Goal: Transaction & Acquisition: Purchase product/service

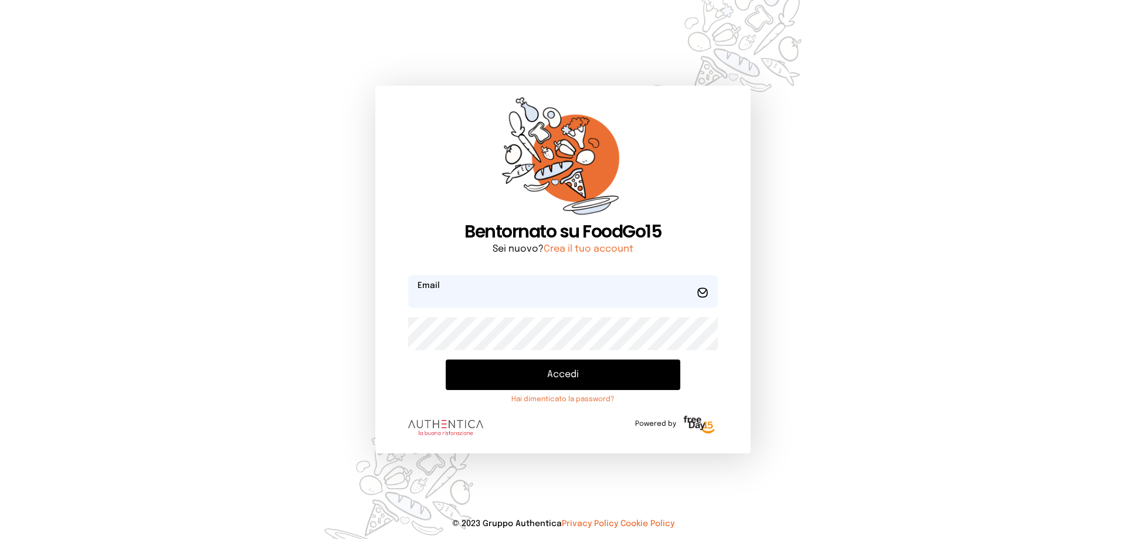
type input "**********"
click at [512, 380] on button "Accedi" at bounding box center [563, 375] width 235 height 30
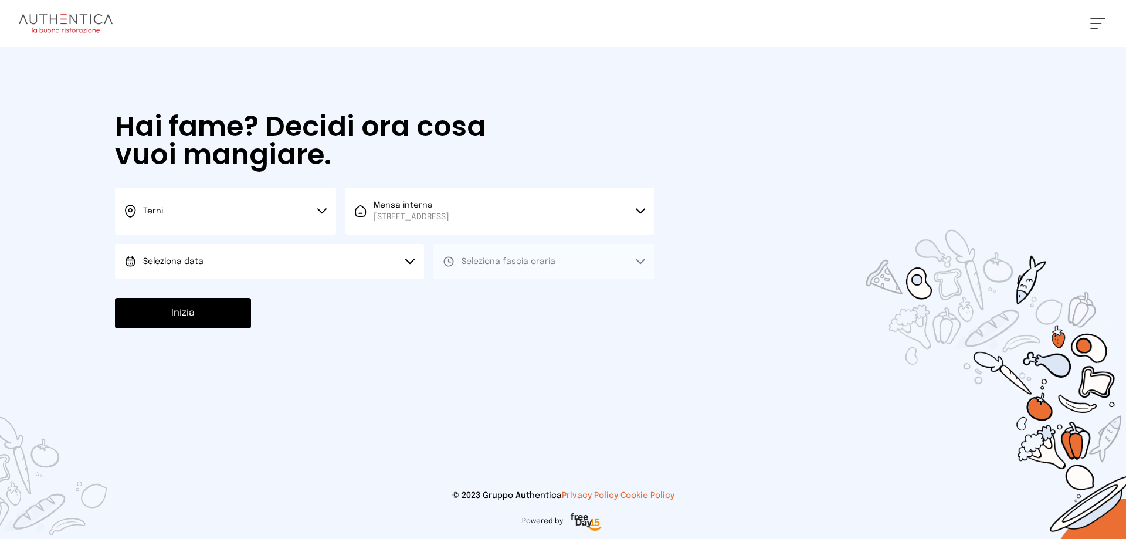
drag, startPoint x: 166, startPoint y: 257, endPoint x: 173, endPoint y: 257, distance: 7.0
click at [169, 257] on span "Seleziona data" at bounding box center [173, 261] width 60 height 8
drag, startPoint x: 192, startPoint y: 294, endPoint x: 497, endPoint y: 262, distance: 306.7
click at [211, 287] on li "[DATE], [DATE]" at bounding box center [269, 294] width 309 height 30
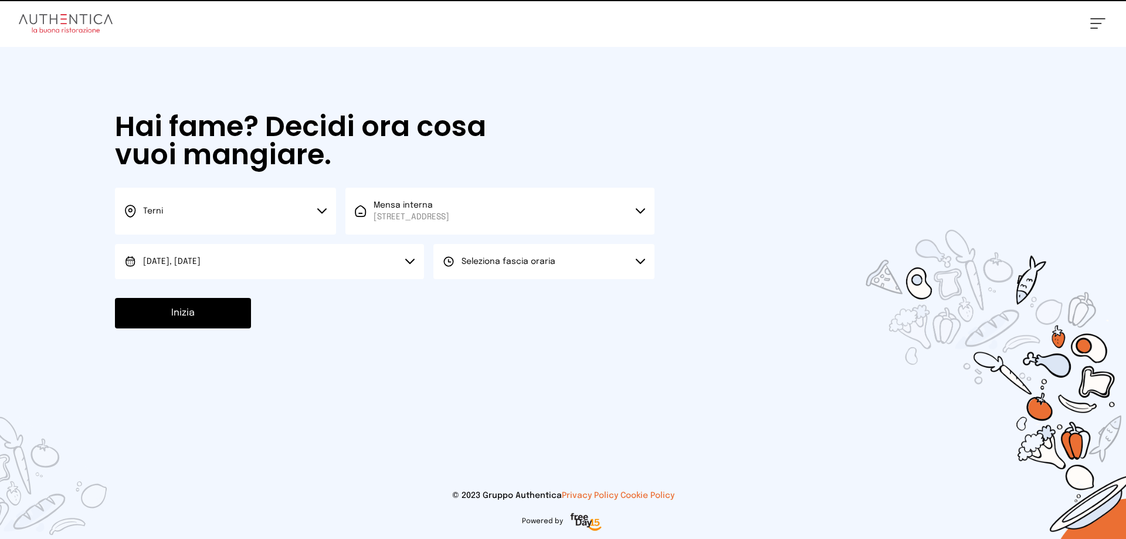
click at [518, 261] on span "Seleziona fascia oraria" at bounding box center [509, 261] width 94 height 8
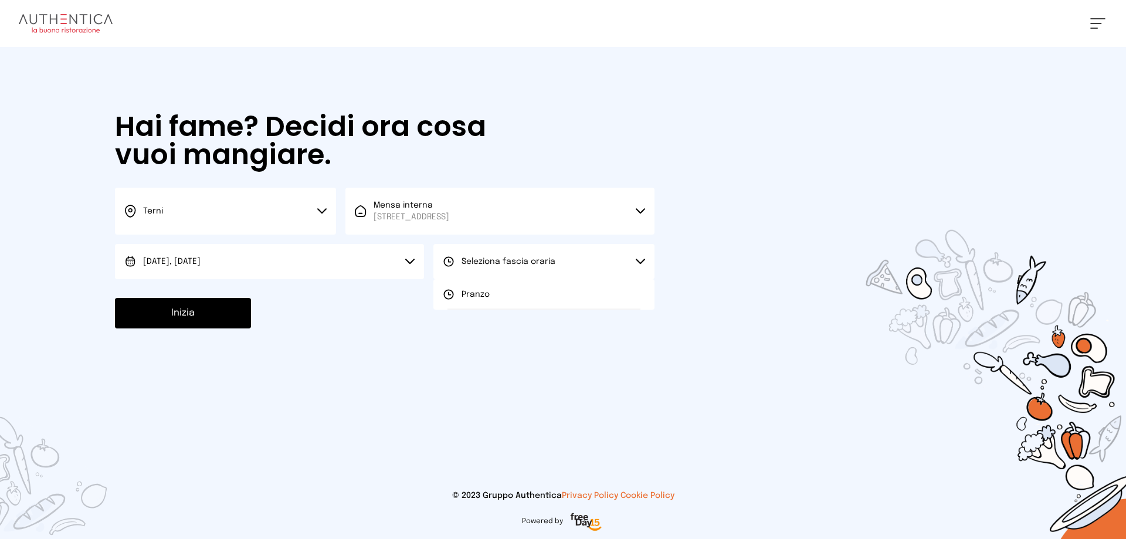
drag, startPoint x: 481, startPoint y: 297, endPoint x: 229, endPoint y: 316, distance: 252.3
click at [474, 298] on span "Pranzo" at bounding box center [476, 295] width 28 height 12
click at [208, 328] on div "Hai fame? Decidi ora cosa vuoi mangiare. Terni Scegli la città [GEOGRAPHIC_DATA…" at bounding box center [384, 220] width 563 height 347
click at [219, 307] on button "Inizia" at bounding box center [183, 313] width 136 height 30
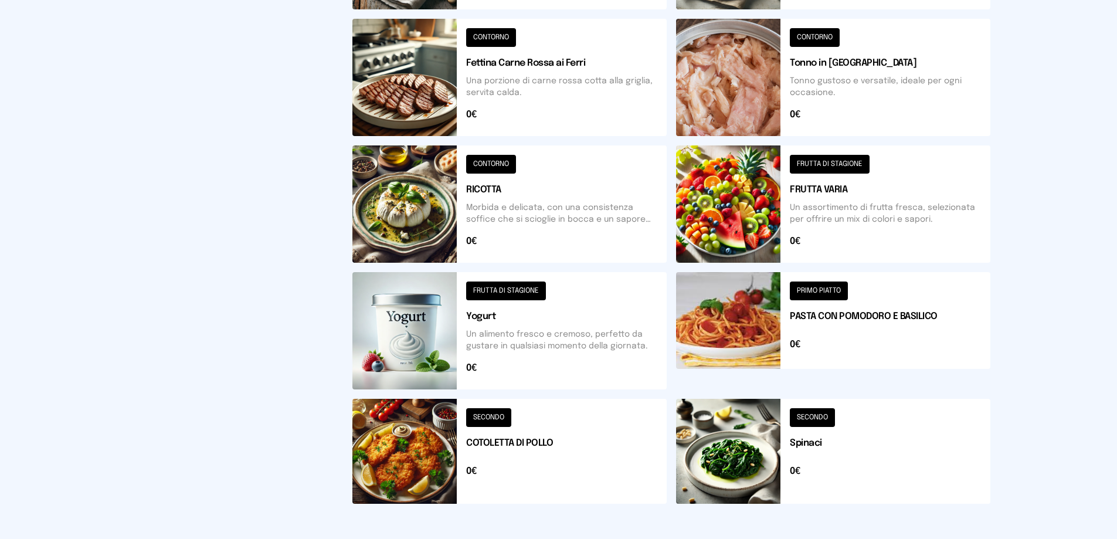
scroll to position [420, 0]
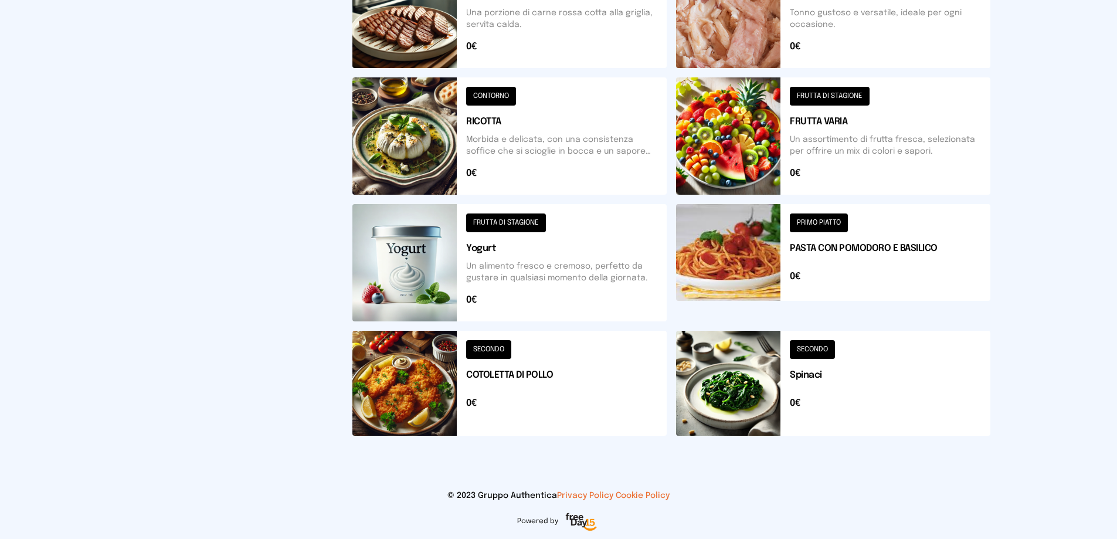
click at [464, 395] on button at bounding box center [509, 383] width 314 height 105
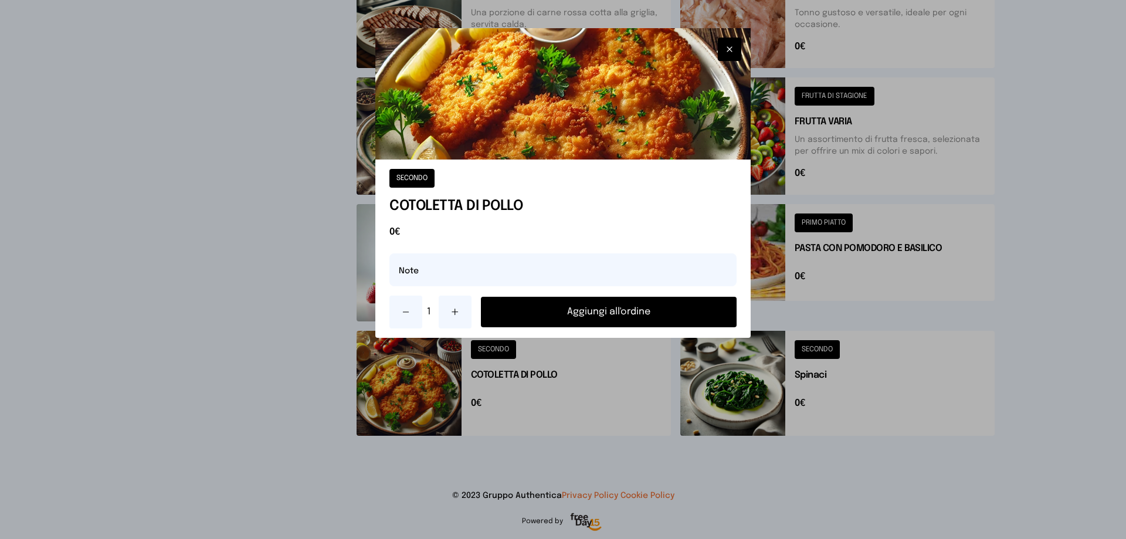
click at [570, 306] on button "Aggiungi all'ordine" at bounding box center [609, 312] width 256 height 30
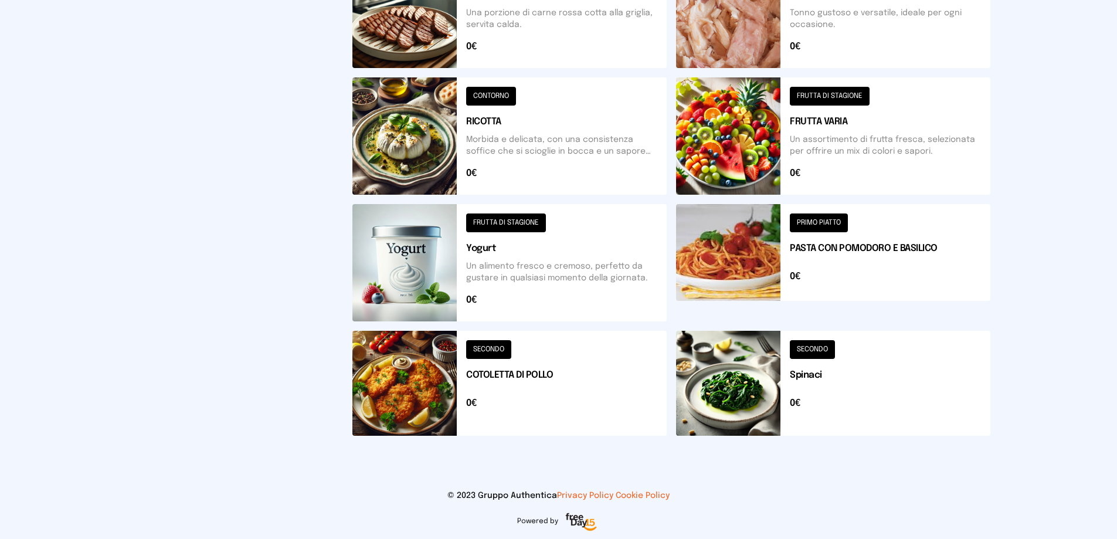
click at [506, 260] on button at bounding box center [509, 262] width 314 height 117
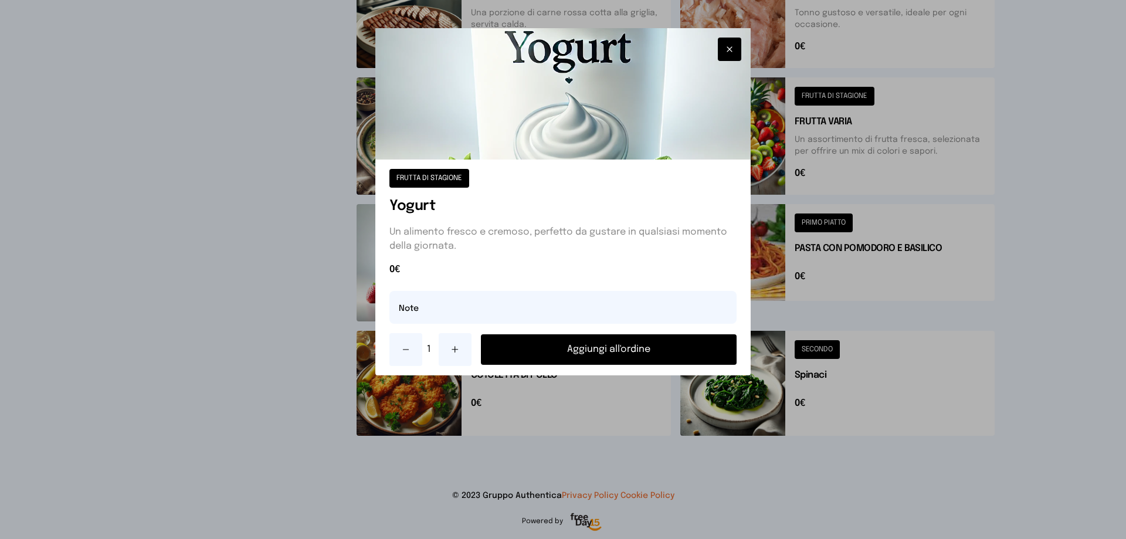
click at [594, 351] on button "Aggiungi all'ordine" at bounding box center [609, 349] width 256 height 30
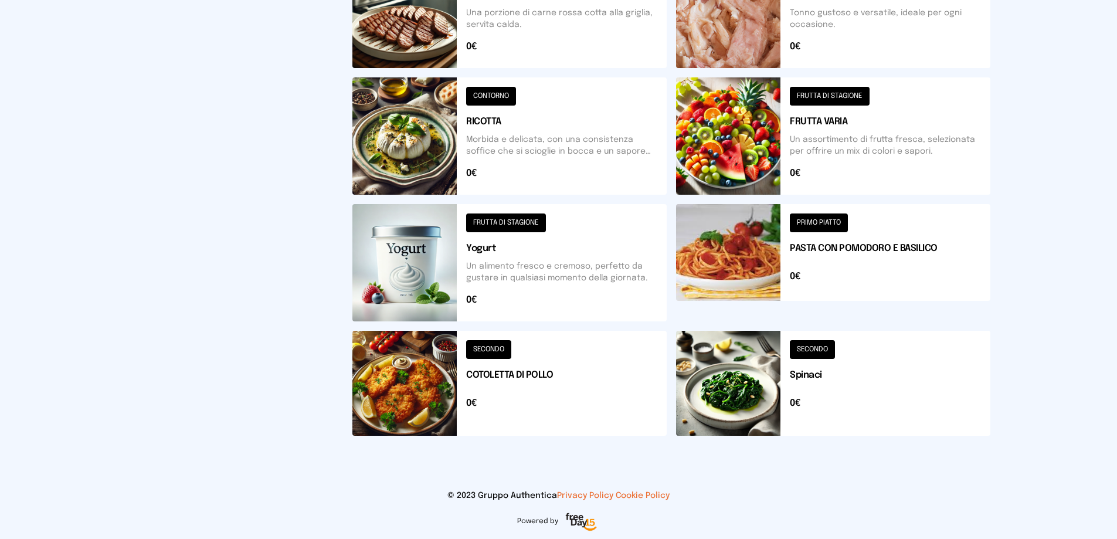
click at [772, 152] on button at bounding box center [833, 135] width 314 height 117
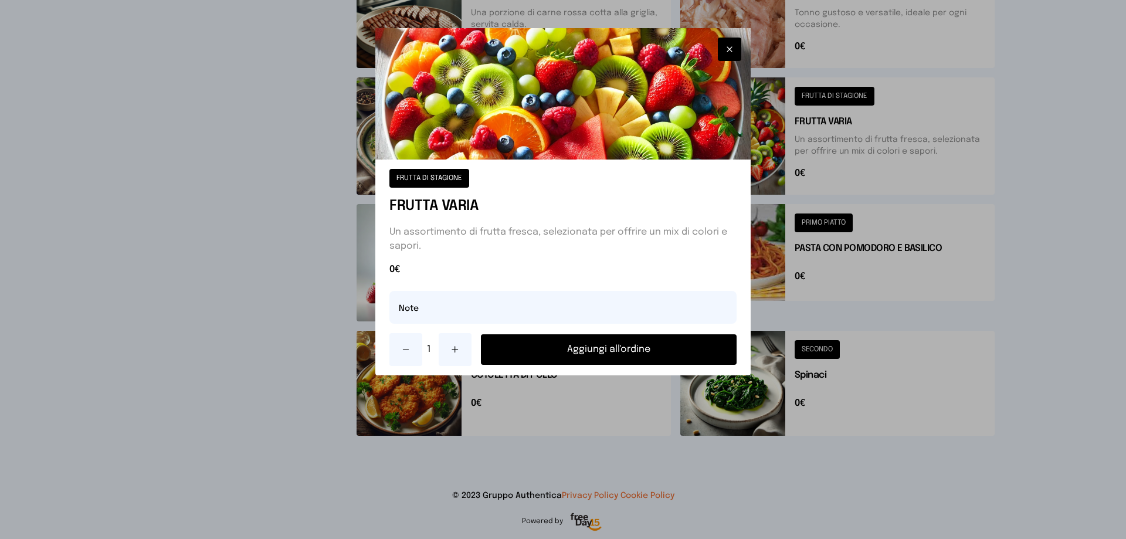
click at [642, 354] on button "Aggiungi all'ordine" at bounding box center [609, 349] width 256 height 30
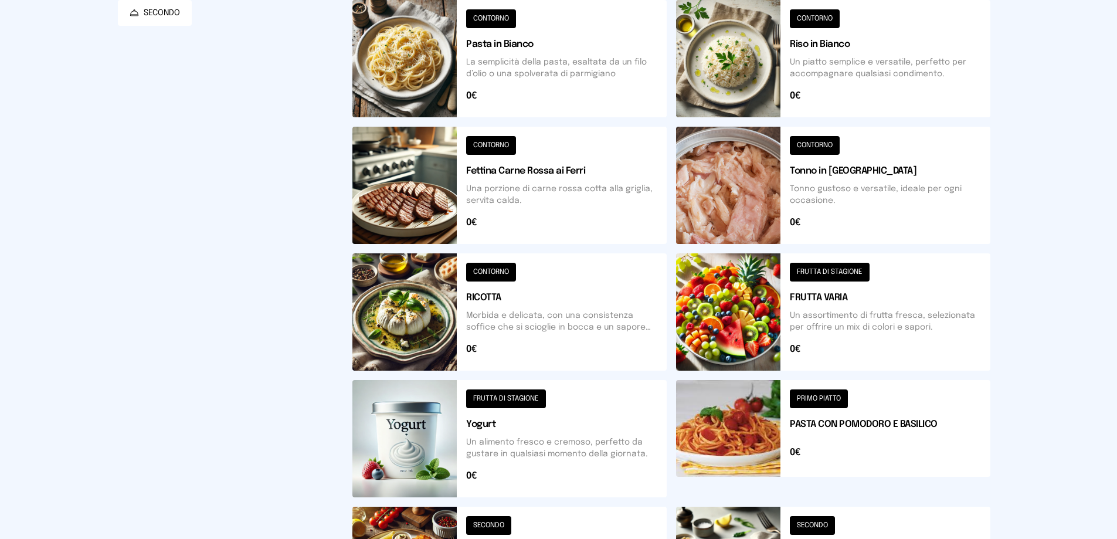
scroll to position [127, 0]
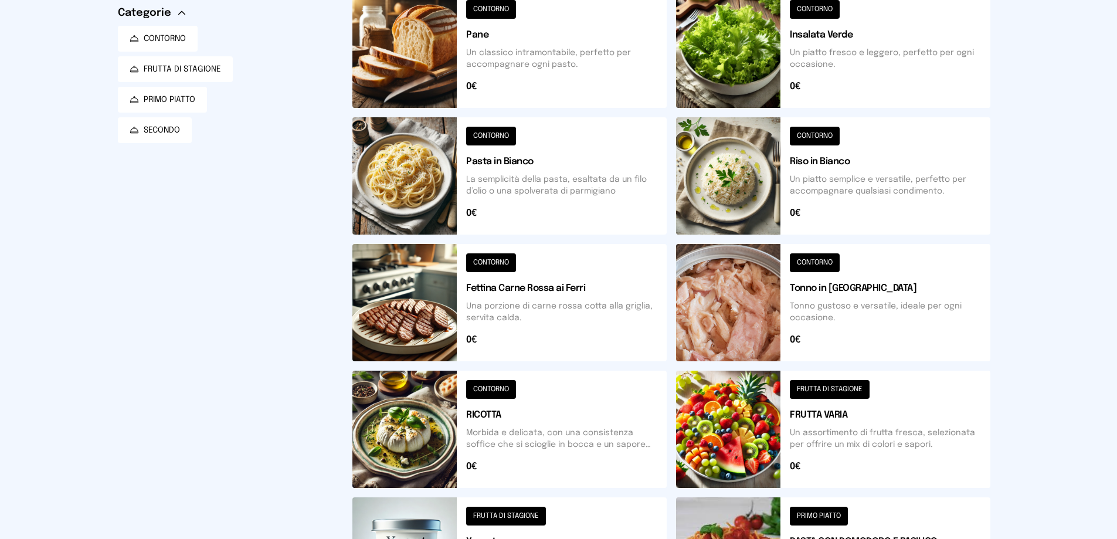
click at [445, 195] on button at bounding box center [509, 175] width 314 height 117
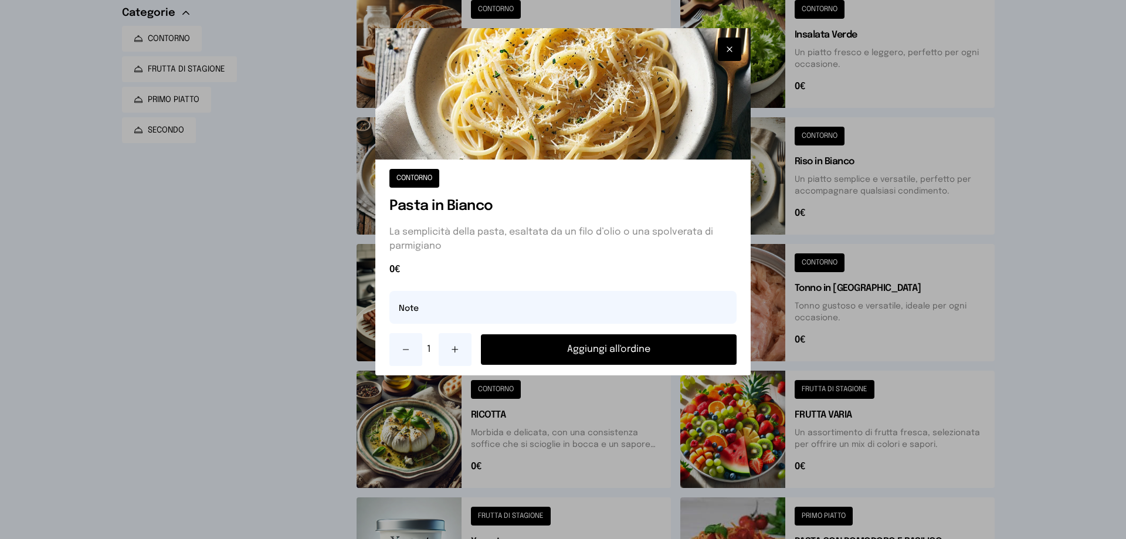
click at [606, 347] on button "Aggiungi all'ordine" at bounding box center [609, 349] width 256 height 30
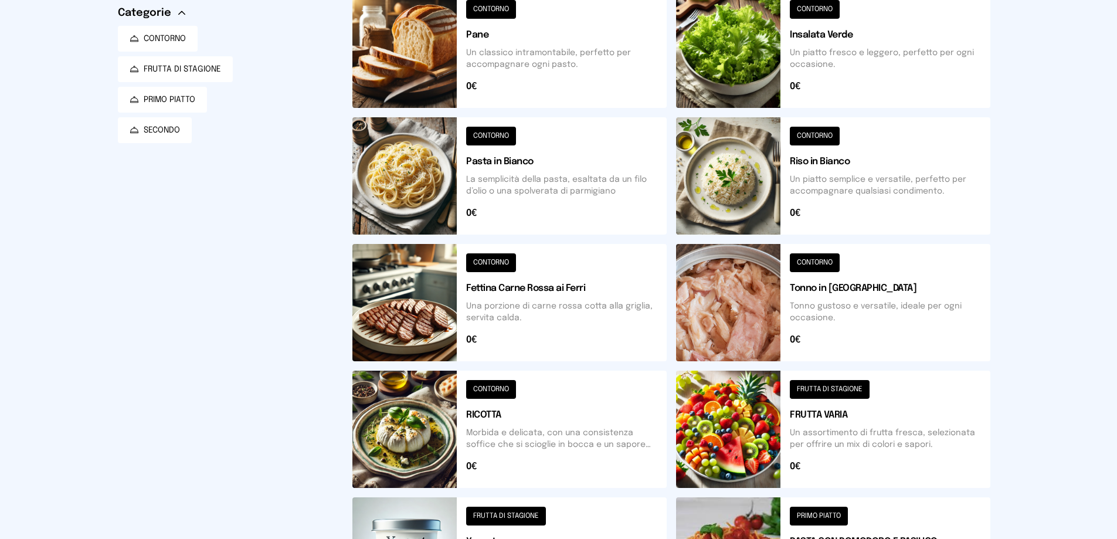
click at [809, 175] on button at bounding box center [833, 175] width 314 height 117
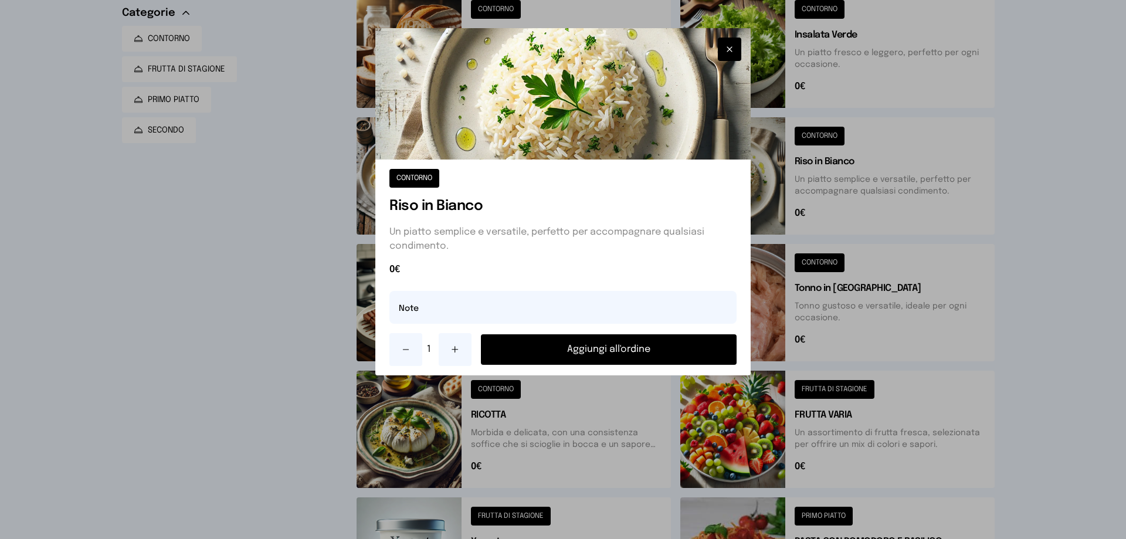
click at [648, 347] on button "Aggiungi all'ordine" at bounding box center [609, 349] width 256 height 30
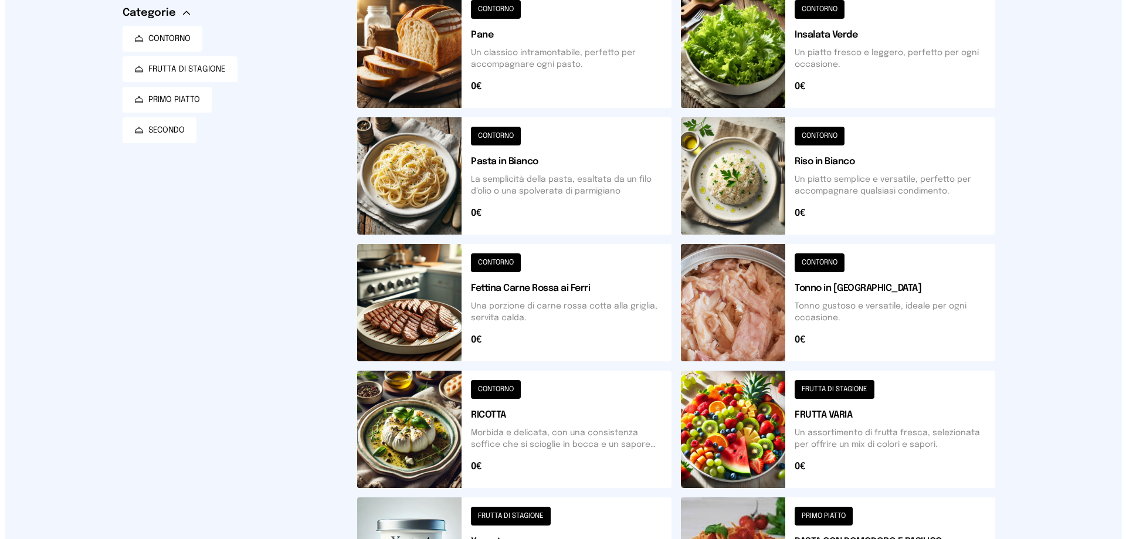
scroll to position [0, 0]
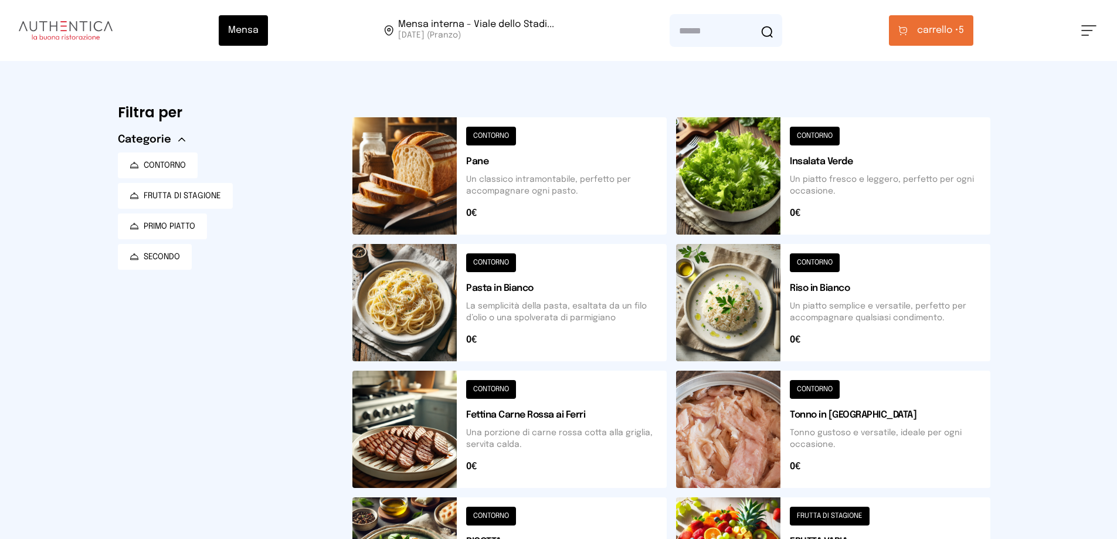
click at [940, 32] on span "carrello •" at bounding box center [938, 30] width 42 height 14
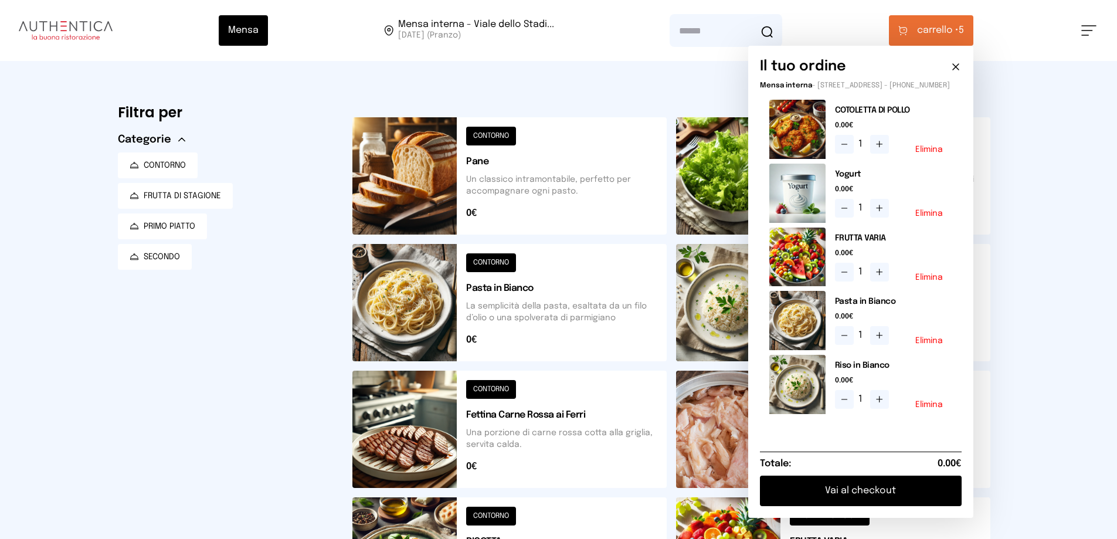
click at [935, 345] on button "Elimina" at bounding box center [929, 341] width 28 height 8
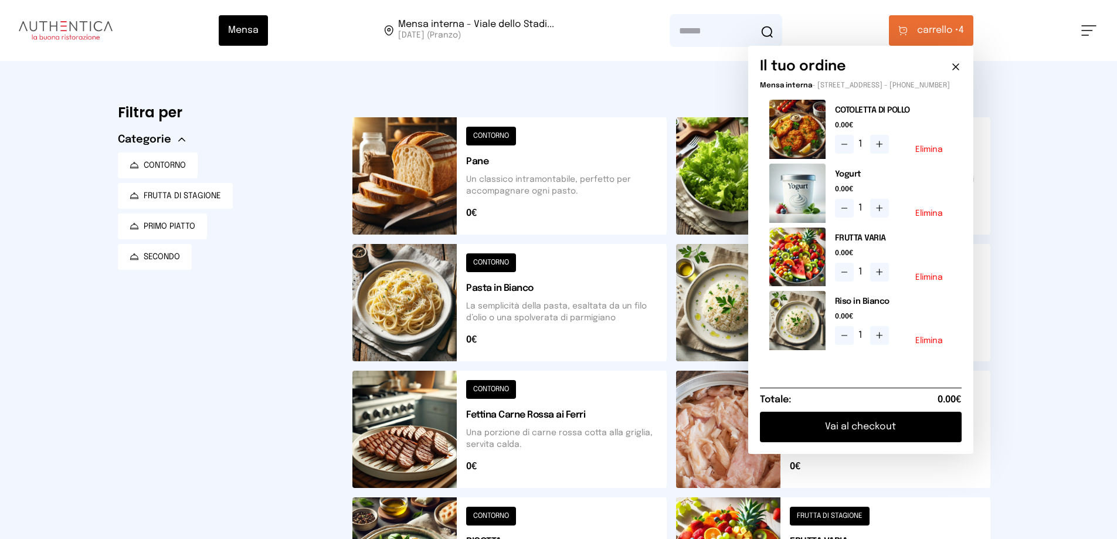
click at [854, 438] on button "Vai al checkout" at bounding box center [861, 427] width 202 height 30
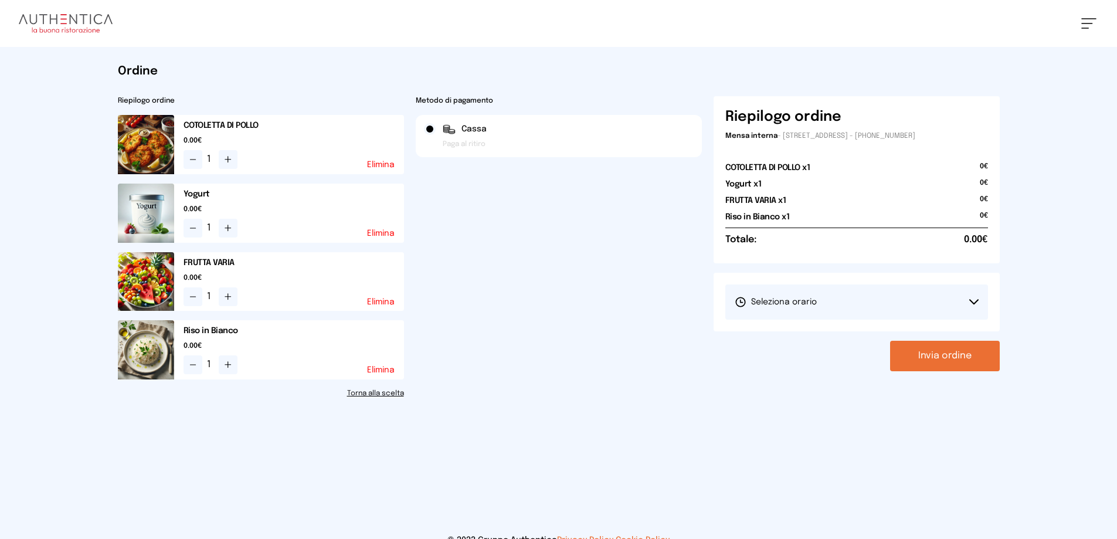
click at [766, 296] on span "Seleziona orario" at bounding box center [776, 302] width 82 height 12
click at [791, 334] on span "1° Turno (13:00 - 15:00)" at bounding box center [779, 335] width 89 height 12
click at [958, 357] on button "Invia ordine" at bounding box center [945, 356] width 110 height 30
